Goal: Task Accomplishment & Management: Complete application form

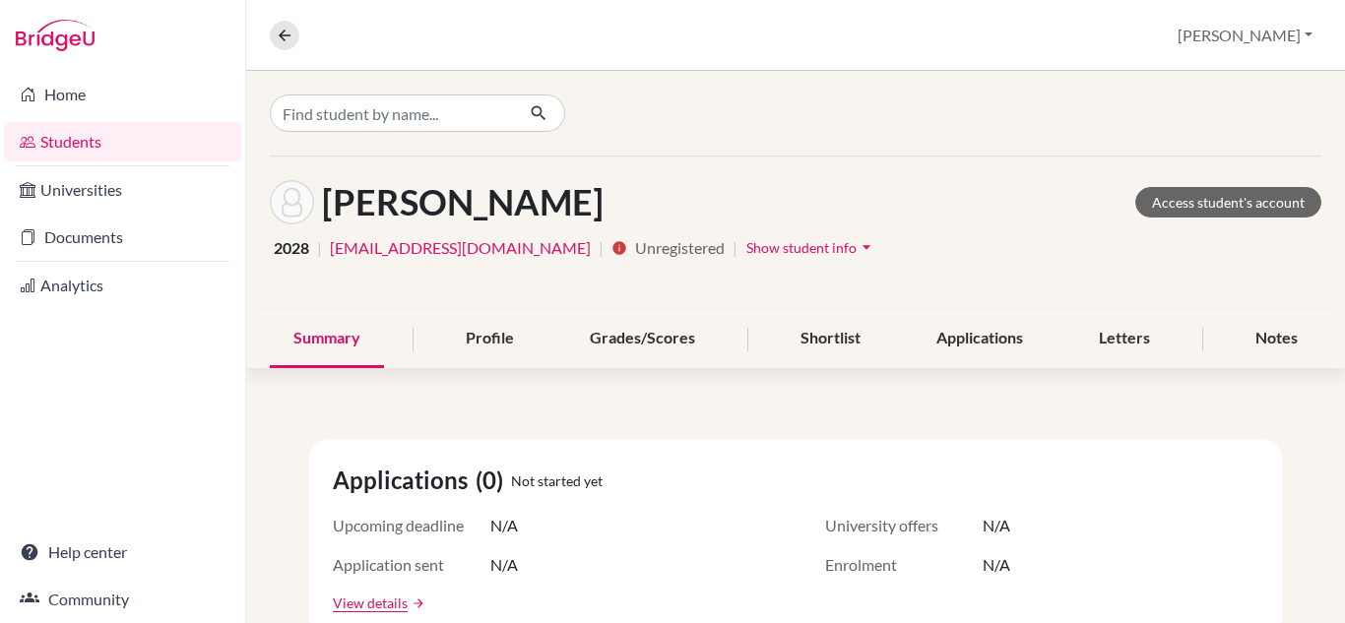
click at [129, 139] on link "Students" at bounding box center [122, 141] width 237 height 39
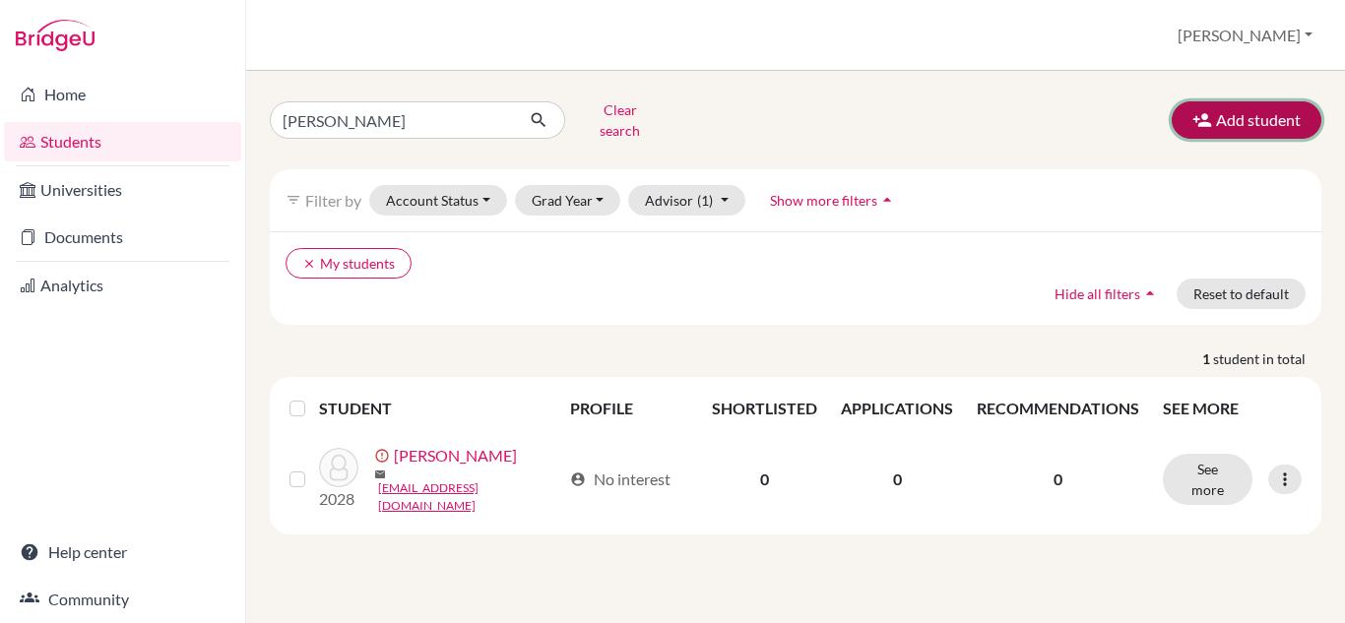
click at [1264, 109] on button "Add student" at bounding box center [1247, 119] width 150 height 37
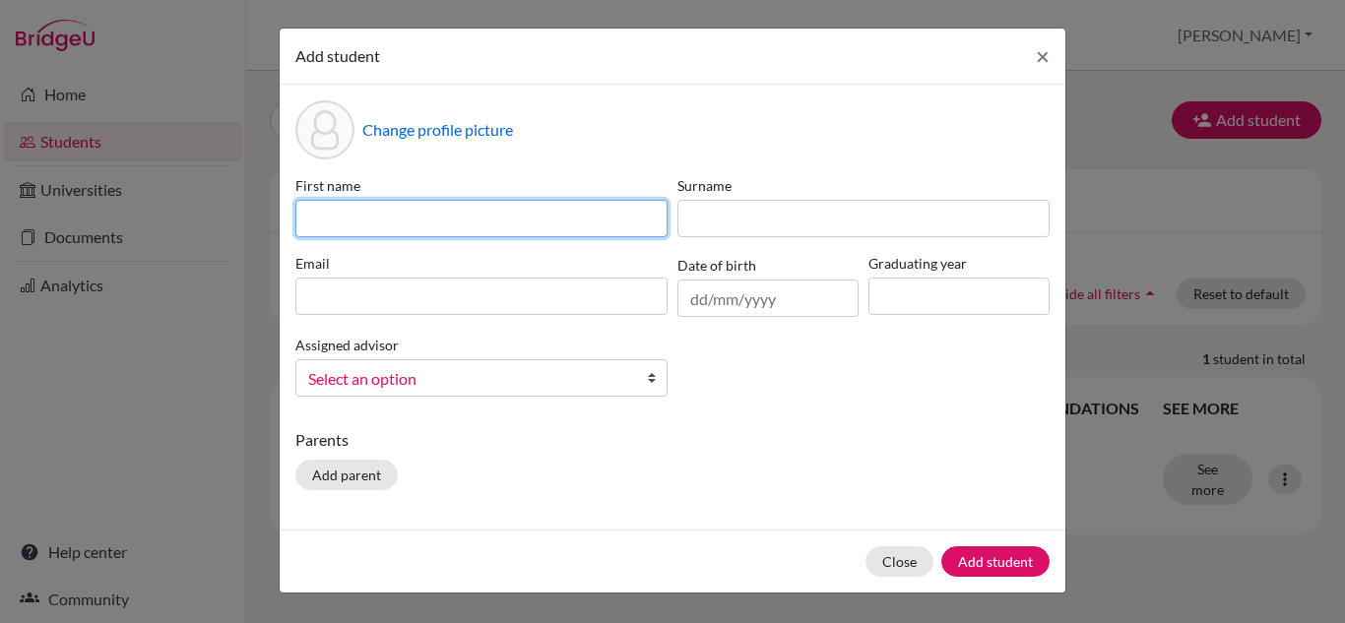
click at [361, 221] on input at bounding box center [481, 218] width 372 height 37
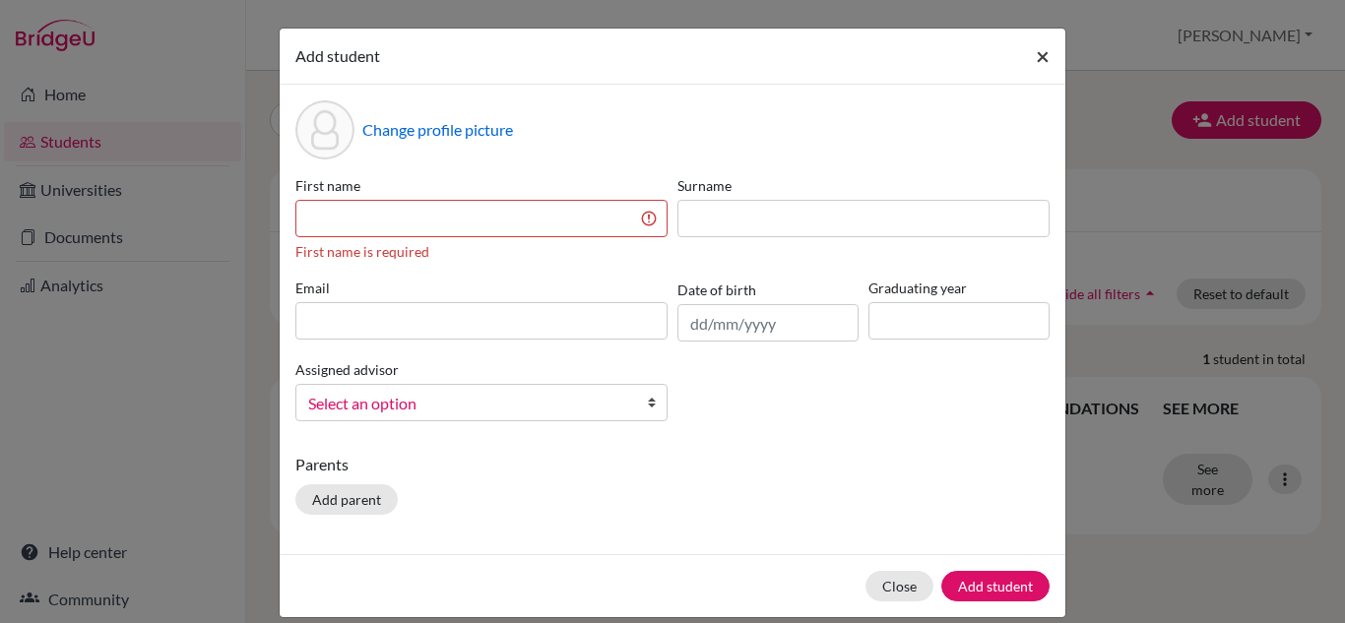
click at [1042, 54] on span "×" at bounding box center [1043, 55] width 14 height 29
